Goal: Register for event/course

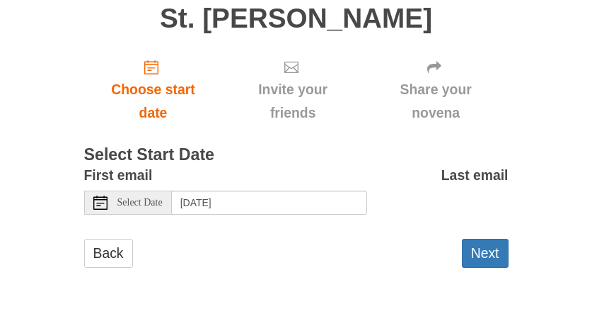
scroll to position [114, 0]
click at [482, 252] on button "Next" at bounding box center [485, 252] width 47 height 29
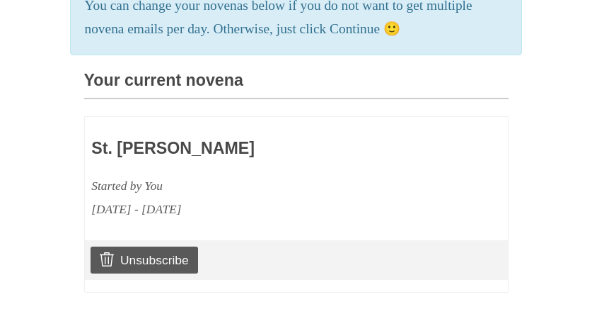
scroll to position [324, 0]
click at [171, 193] on div "Started by You" at bounding box center [254, 184] width 327 height 23
click at [171, 152] on h3 "St. [PERSON_NAME]" at bounding box center [254, 148] width 327 height 18
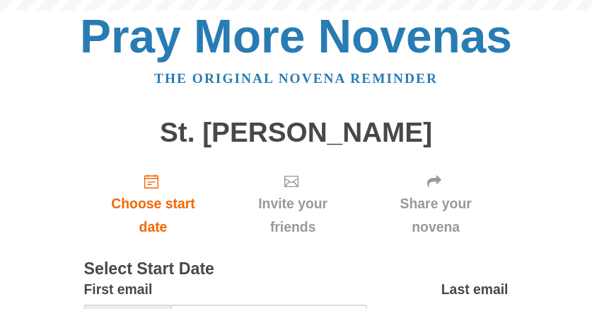
scroll to position [114, 0]
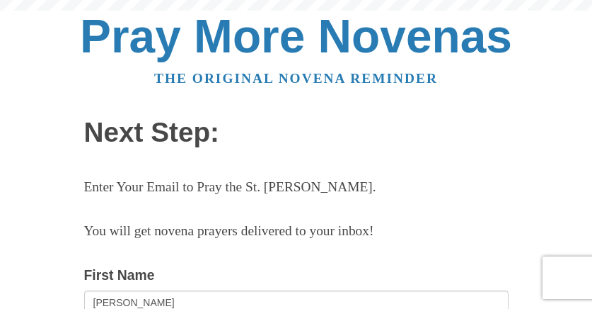
scroll to position [204, 0]
